Goal: Check status: Check status

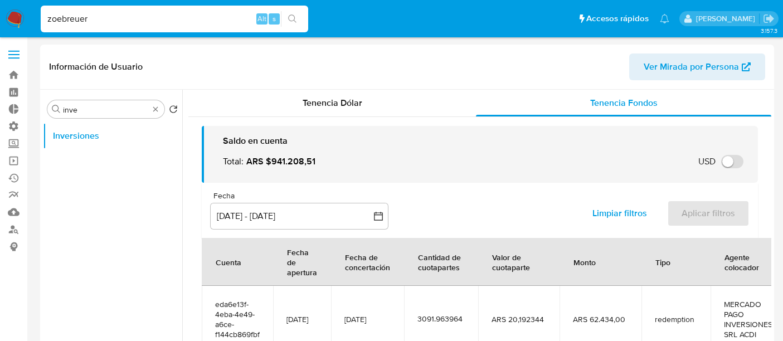
select select "10"
click at [124, 23] on input "zoebreuer" at bounding box center [175, 19] width 268 height 14
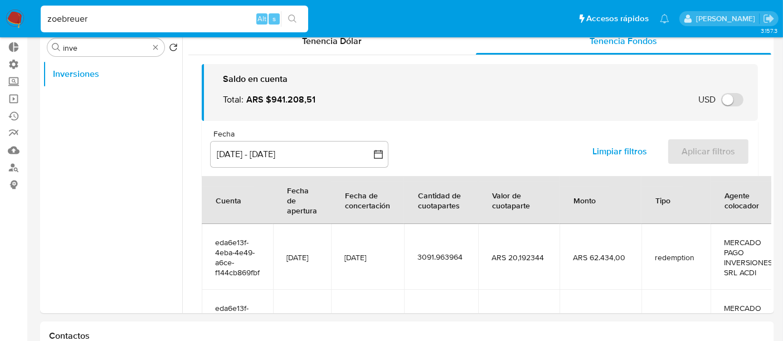
scroll to position [46, 0]
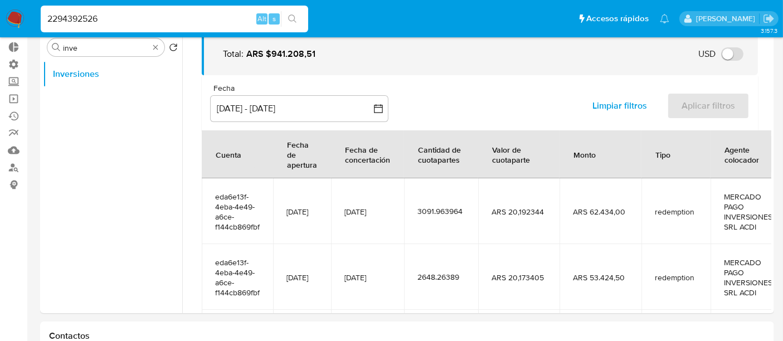
type input "2294392526"
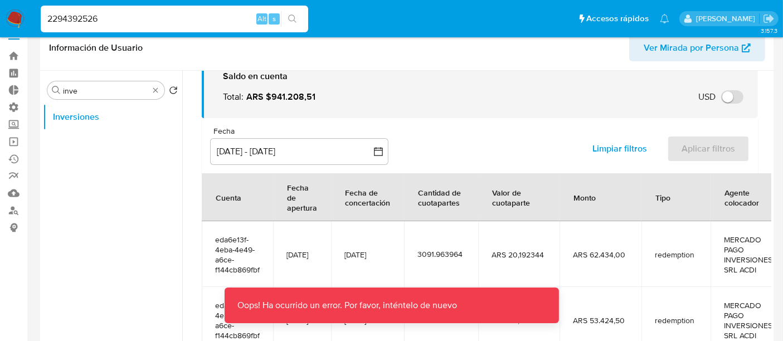
scroll to position [0, 0]
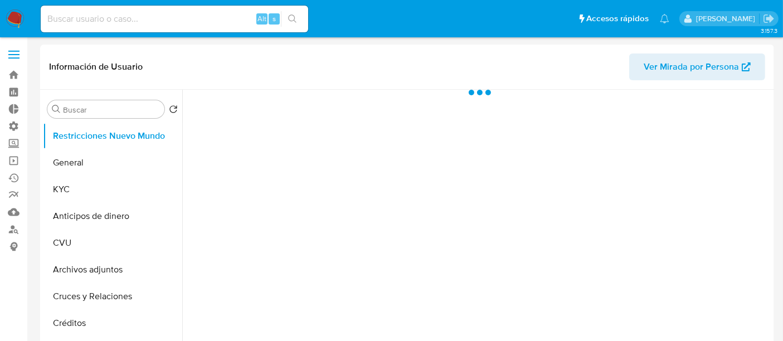
select select "10"
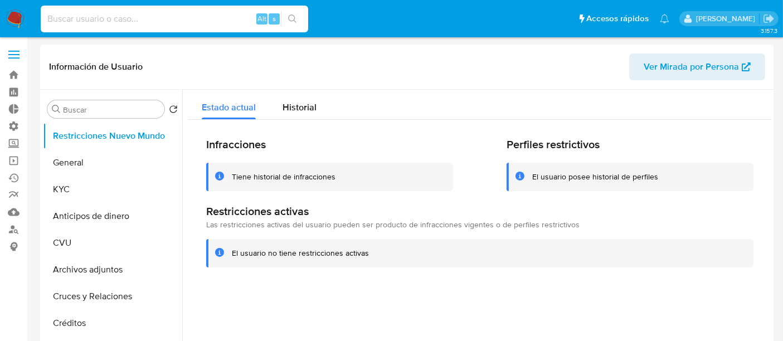
click at [146, 16] on input at bounding box center [175, 19] width 268 height 14
paste input "2294392526"
type input "2294392526"
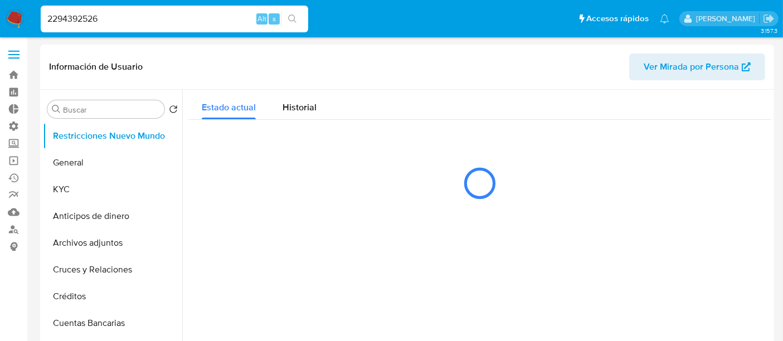
select select "10"
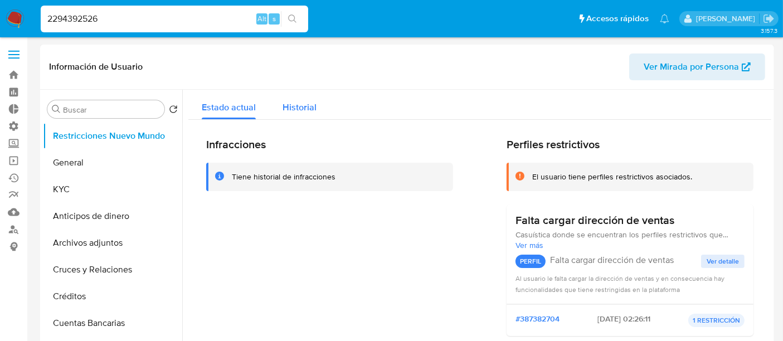
click at [313, 107] on span "Historial" at bounding box center [300, 107] width 34 height 13
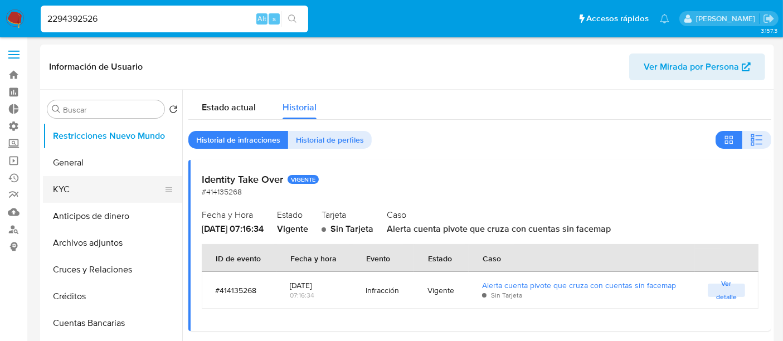
click at [74, 186] on button "KYC" at bounding box center [108, 189] width 130 height 27
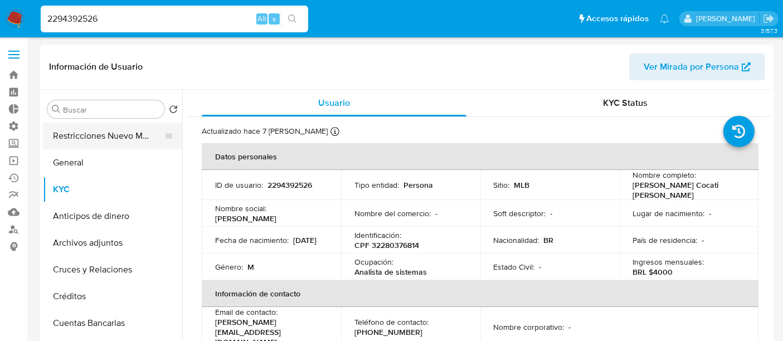
click at [114, 146] on button "Restricciones Nuevo Mundo" at bounding box center [108, 136] width 130 height 27
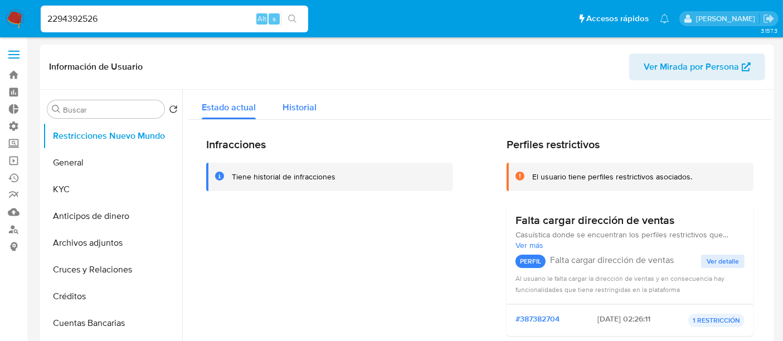
click at [283, 115] on div "Historial" at bounding box center [300, 105] width 34 height 30
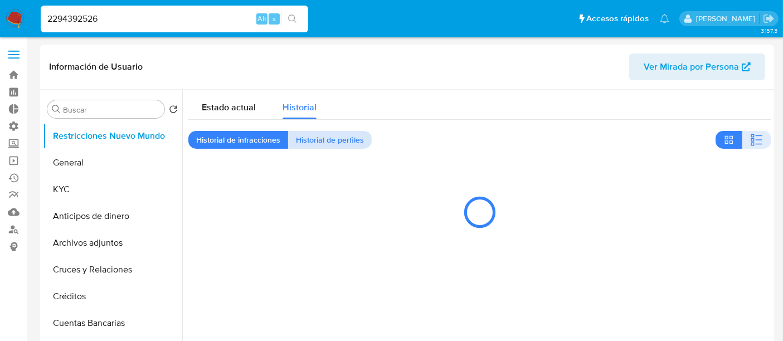
click at [329, 140] on span "Historial de perfiles" at bounding box center [330, 140] width 68 height 16
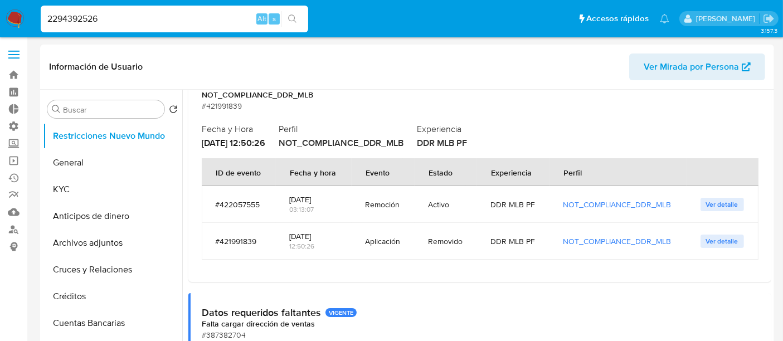
scroll to position [124, 0]
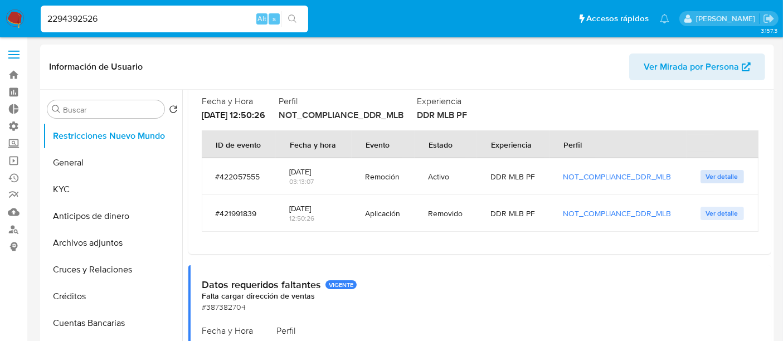
click at [709, 177] on span "Ver detalle" at bounding box center [722, 176] width 32 height 11
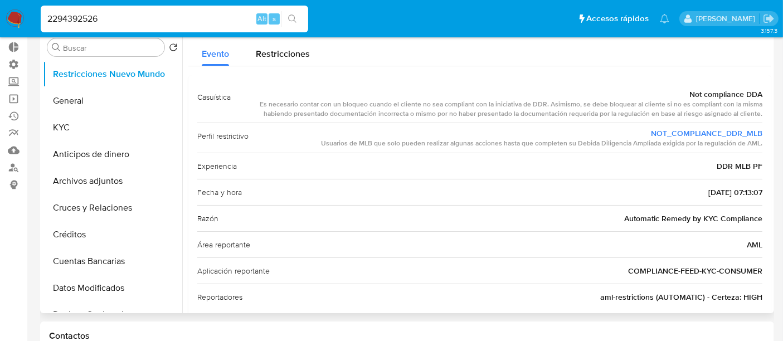
scroll to position [0, 0]
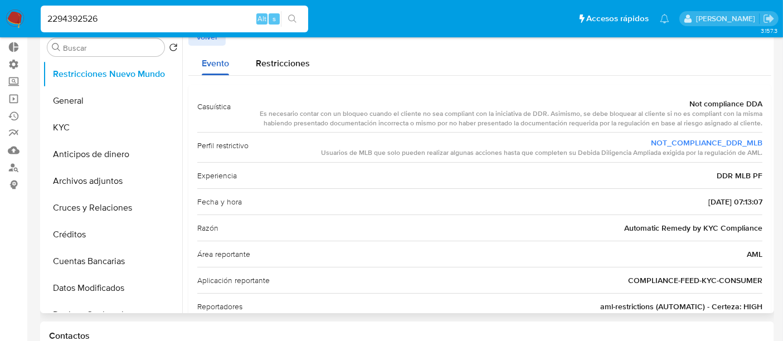
click at [222, 47] on div "Evento" at bounding box center [215, 61] width 27 height 30
click at [217, 41] on span "Volver" at bounding box center [207, 37] width 22 height 16
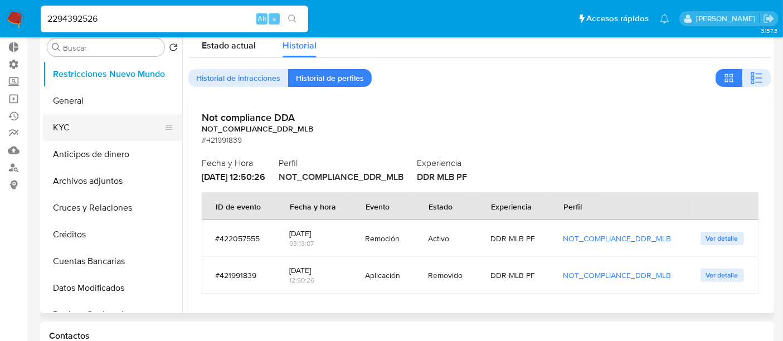
click at [91, 126] on button "KYC" at bounding box center [108, 127] width 130 height 27
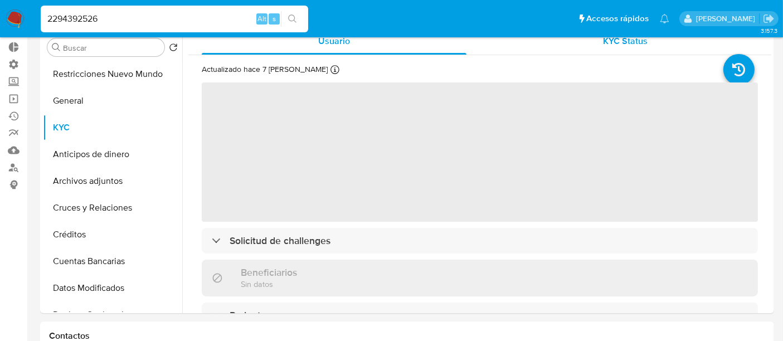
drag, startPoint x: 632, startPoint y: 47, endPoint x: 629, endPoint y: 54, distance: 7.0
click at [632, 49] on div "KYC Status" at bounding box center [625, 41] width 265 height 27
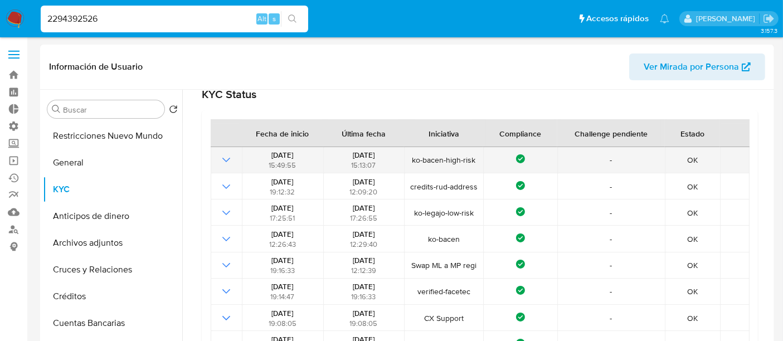
click at [223, 155] on icon "Mostrar operación" at bounding box center [226, 159] width 13 height 13
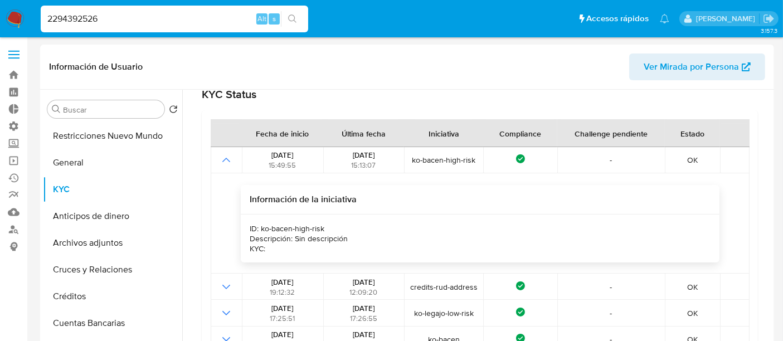
drag, startPoint x: 268, startPoint y: 177, endPoint x: 217, endPoint y: 210, distance: 59.7
click at [217, 210] on div "Información de la iniciativa ID: ko-bacen-high-risk Descripción: Sin descripció…" at bounding box center [480, 223] width 532 height 77
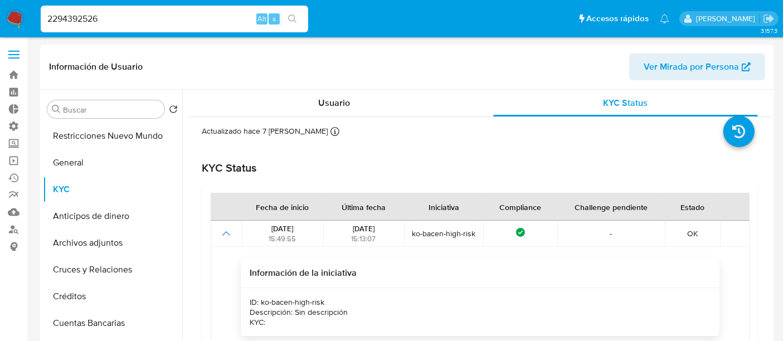
click at [74, 18] on input "2294392526" at bounding box center [175, 19] width 268 height 14
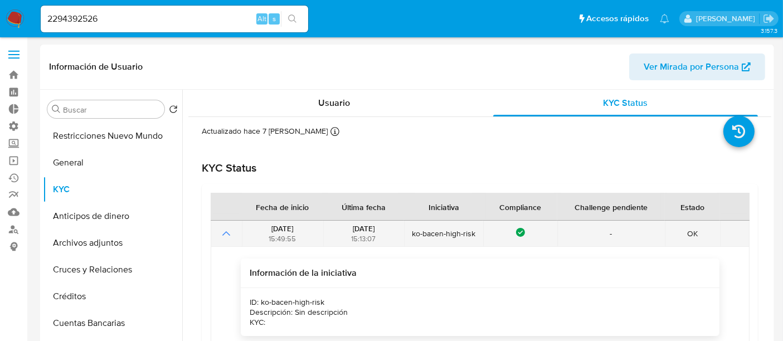
click at [226, 234] on icon "Mostrar operación" at bounding box center [226, 233] width 13 height 13
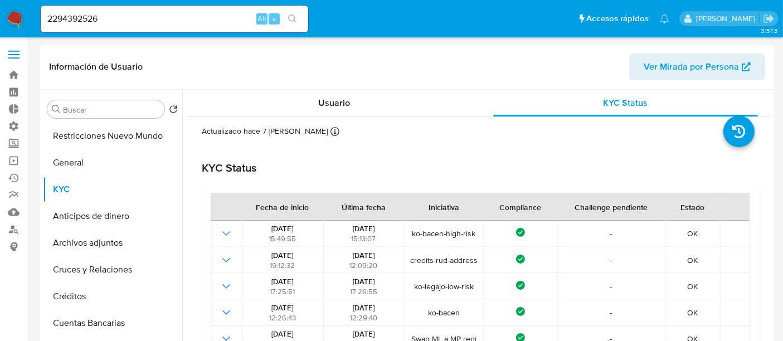
drag, startPoint x: 218, startPoint y: 176, endPoint x: 254, endPoint y: 177, distance: 35.7
click at [254, 177] on div "KYC Status Fecha de inicio Última fecha Iniciativa Compliance Challenge pendien…" at bounding box center [480, 300] width 556 height 279
